Goal: Check status: Check status

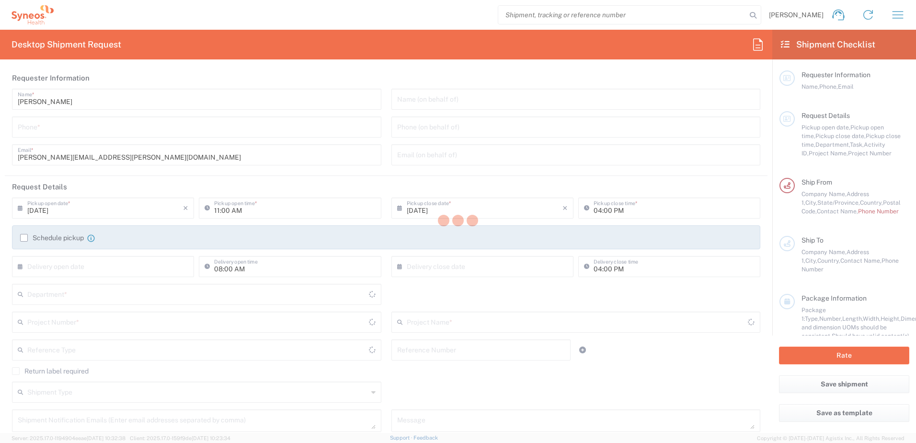
type input "8200"
type input "[US_STATE]"
type input "[GEOGRAPHIC_DATA]"
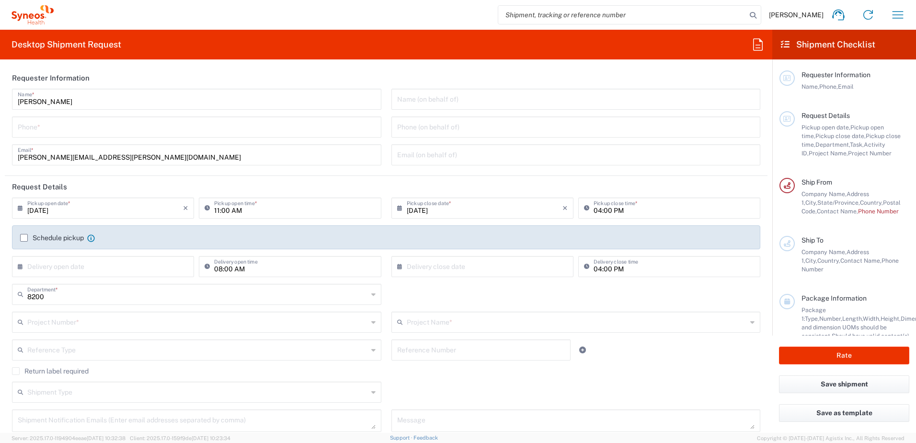
type input "Syneos Health, LLC-[GEOGRAPHIC_DATA] [GEOGRAPHIC_DATA] [GEOGRAPHIC_DATA]"
click at [899, 12] on icon "button" at bounding box center [897, 14] width 15 height 15
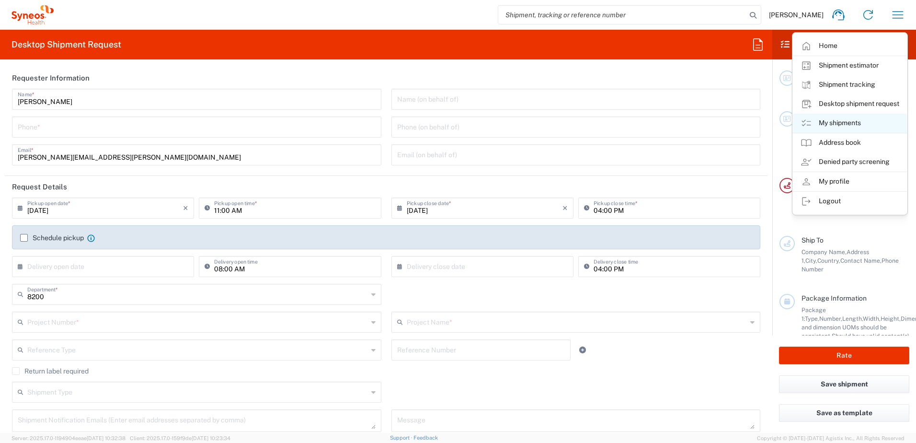
click at [838, 120] on link "My shipments" at bounding box center [850, 123] width 114 height 19
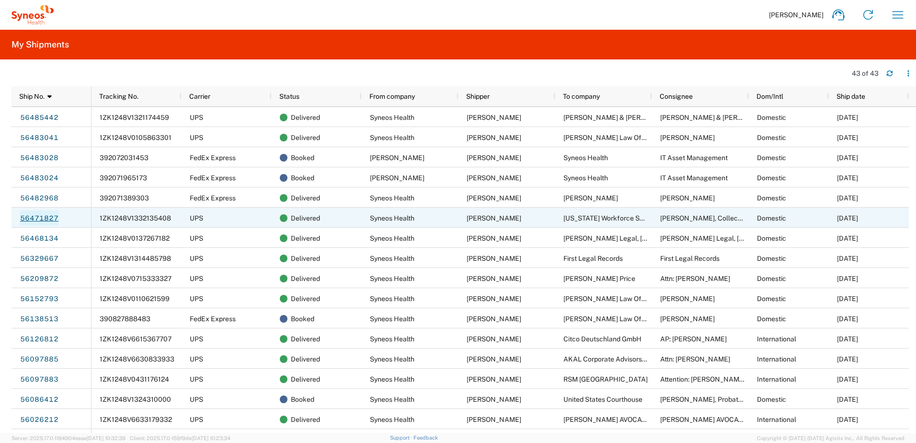
click at [34, 221] on link "56471827" at bounding box center [39, 217] width 39 height 15
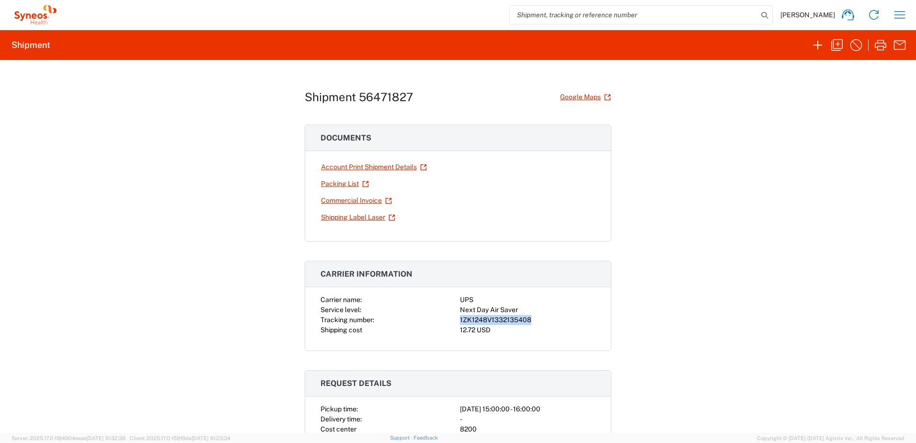
drag, startPoint x: 456, startPoint y: 319, endPoint x: 530, endPoint y: 321, distance: 73.3
click at [530, 321] on div "1ZK1248V1332135408" at bounding box center [528, 320] width 136 height 10
drag, startPoint x: 530, startPoint y: 321, endPoint x: 513, endPoint y: 318, distance: 17.0
copy div "1ZK1248V1332135408"
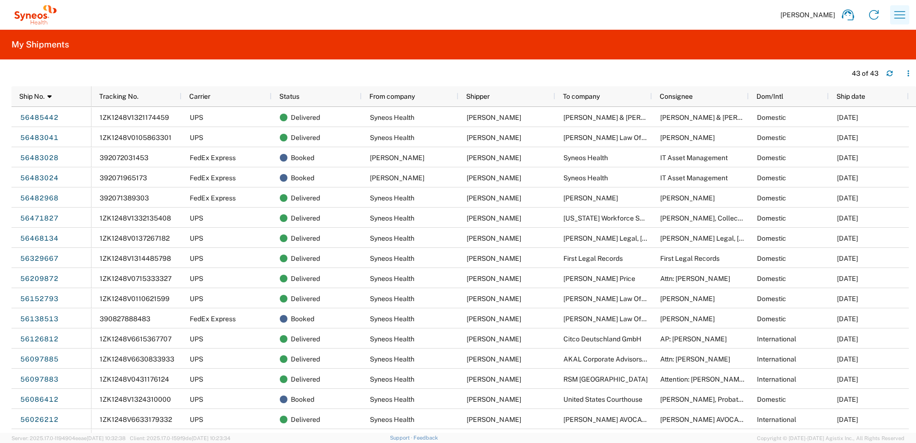
click at [903, 11] on icon "button" at bounding box center [899, 14] width 15 height 15
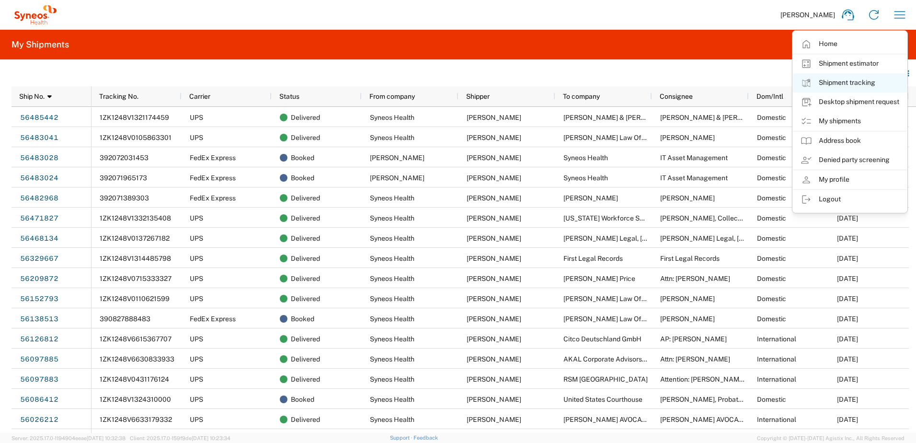
click at [837, 81] on link "Shipment tracking" at bounding box center [850, 82] width 114 height 19
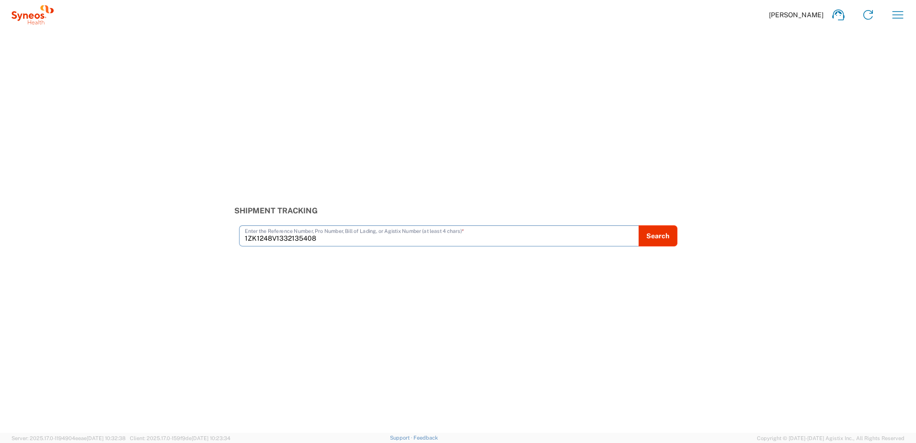
type input "1ZK1248V1332135408"
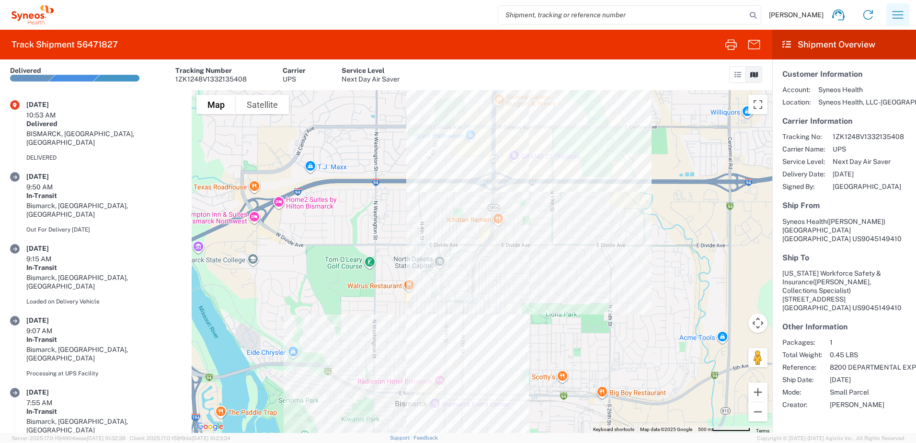
click at [895, 14] on icon "button" at bounding box center [897, 14] width 15 height 15
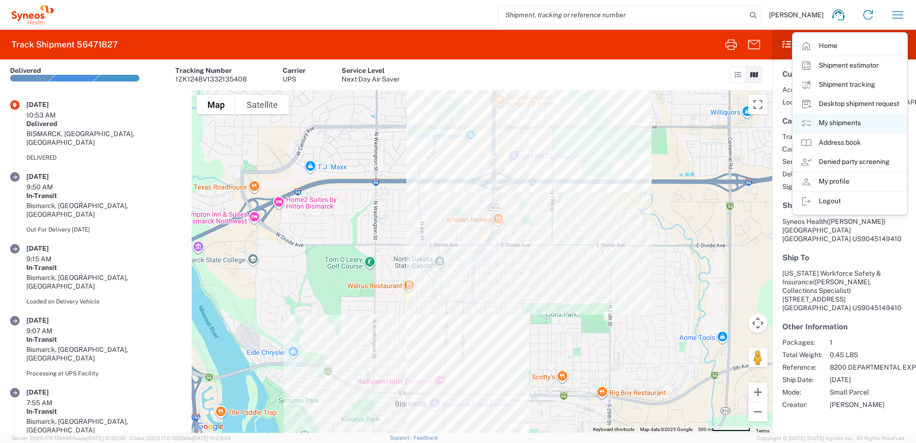
click at [837, 121] on link "My shipments" at bounding box center [850, 123] width 114 height 19
